Goal: Register for event/course

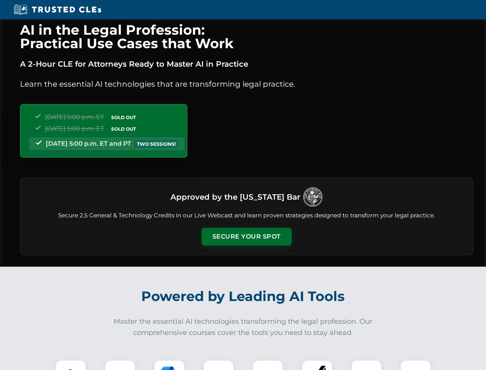
click at [246, 236] on button "Secure Your Spot" at bounding box center [247, 237] width 90 height 18
click at [71, 365] on img at bounding box center [71, 375] width 22 height 22
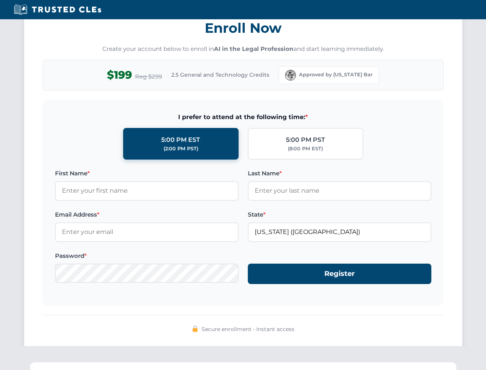
scroll to position [756, 0]
